Goal: Task Accomplishment & Management: Manage account settings

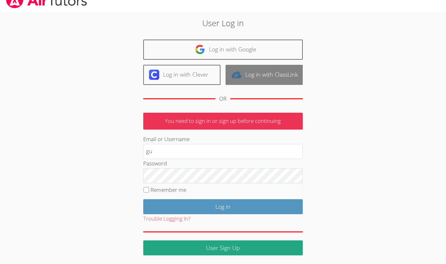
scroll to position [11, 0]
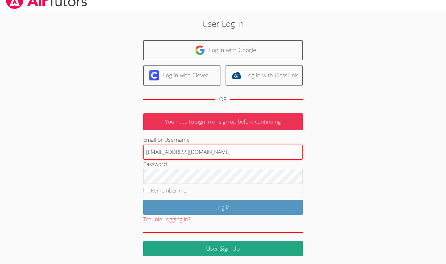
type input "gustavsandberg@hotmail.com"
click at [380, 143] on div "User Log in Log in with Google Log in with Clever Log in with ClassLink OR You …" at bounding box center [223, 133] width 335 height 243
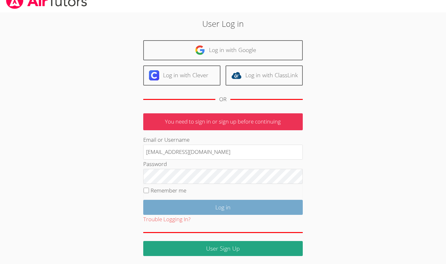
click at [236, 207] on input "Log in" at bounding box center [222, 207] width 159 height 15
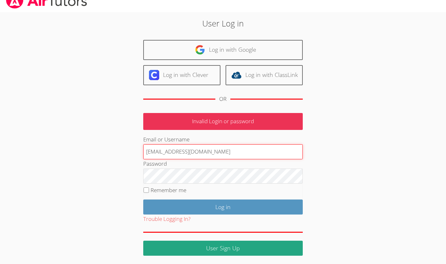
scroll to position [11, 0]
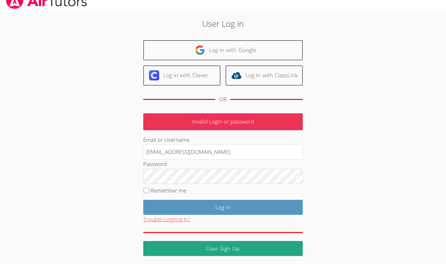
click at [164, 219] on button "Trouble Logging In?" at bounding box center [166, 219] width 47 height 9
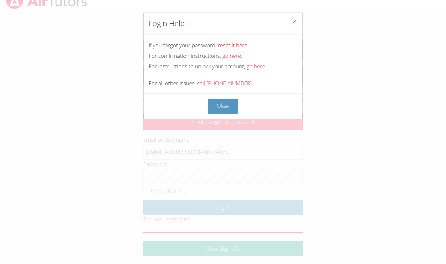
click at [236, 43] on link "reset it here." at bounding box center [233, 44] width 31 height 7
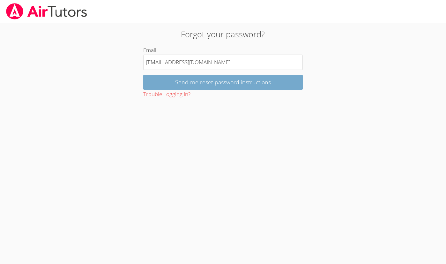
type input "gustavsandberg@hotmail.com"
click at [213, 84] on input "Send me reset password instructions" at bounding box center [222, 82] width 159 height 15
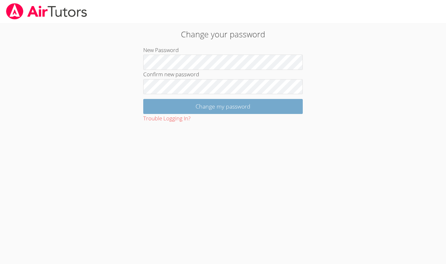
click at [240, 104] on input "Change my password" at bounding box center [222, 106] width 159 height 15
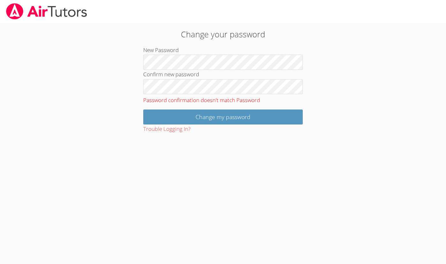
click at [239, 170] on body "Change your password New Password Confirm new password Password confirmation do…" at bounding box center [223, 132] width 446 height 264
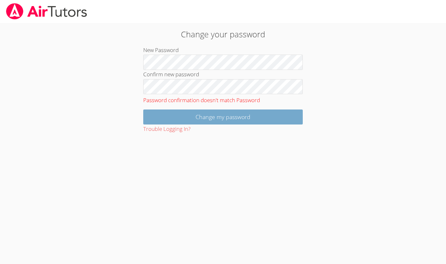
click at [225, 116] on input "Change my password" at bounding box center [222, 116] width 159 height 15
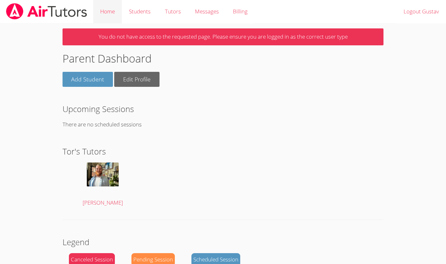
click at [114, 14] on link "Home" at bounding box center [107, 11] width 29 height 23
